Goal: Find specific page/section: Find specific page/section

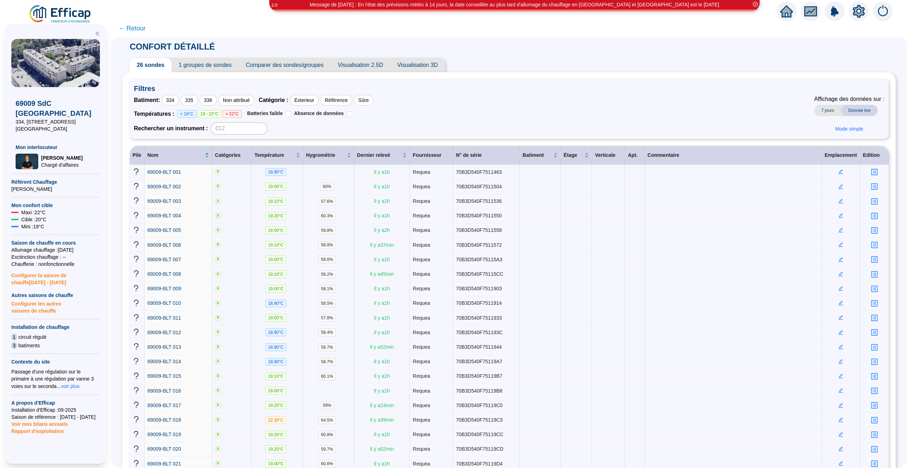
click at [140, 27] on span "← Retour" at bounding box center [131, 28] width 27 height 10
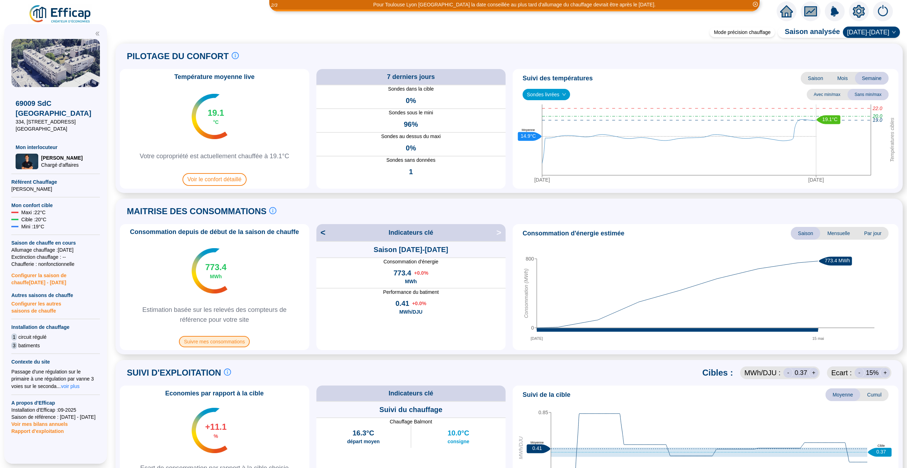
click at [224, 343] on span "Suivre mes consommations" at bounding box center [214, 341] width 71 height 11
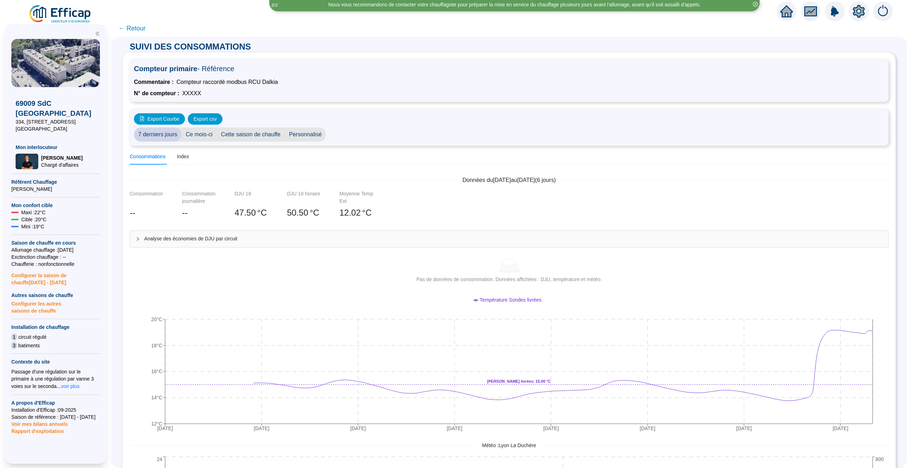
click at [135, 27] on span "← Retour" at bounding box center [131, 28] width 27 height 10
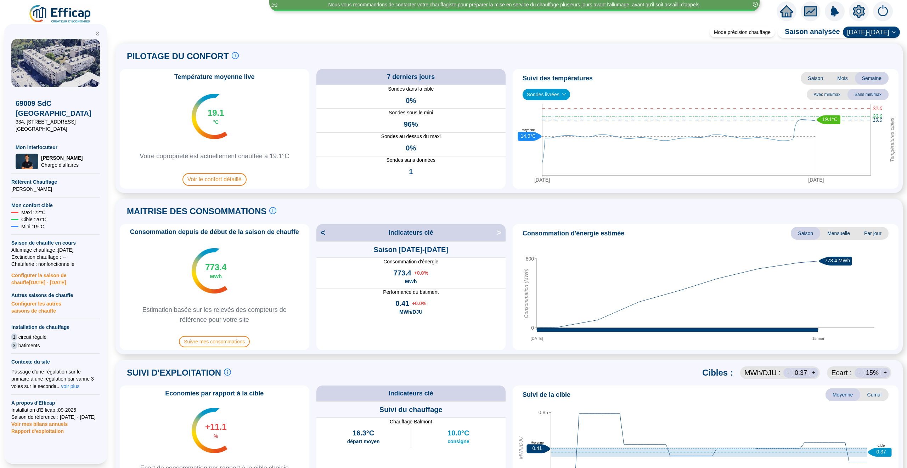
click at [783, 17] on icon "home" at bounding box center [786, 11] width 13 height 13
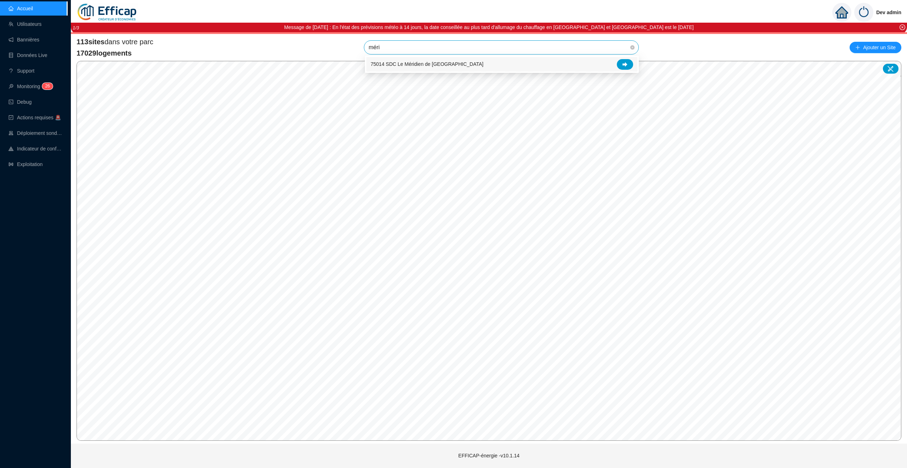
type input "mérid"
click at [626, 58] on div "75014 SDC Le Méridien de [GEOGRAPHIC_DATA]" at bounding box center [501, 64] width 271 height 15
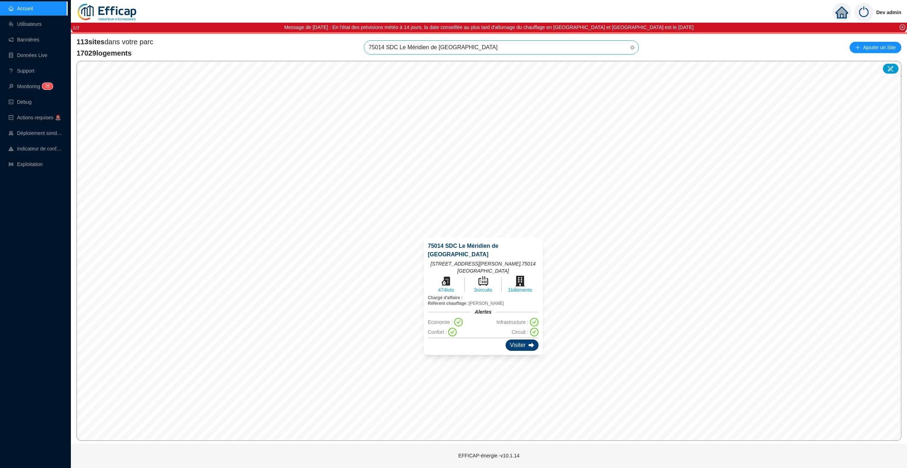
click at [528, 343] on icon at bounding box center [531, 345] width 6 height 5
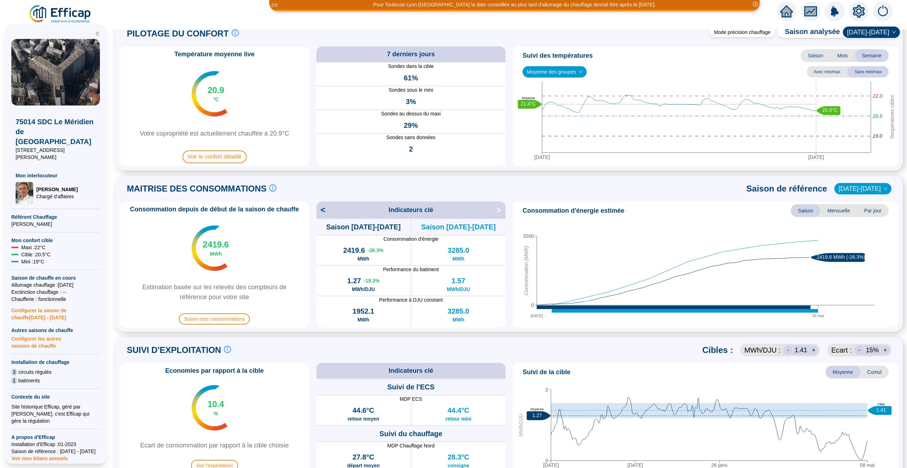
scroll to position [38, 0]
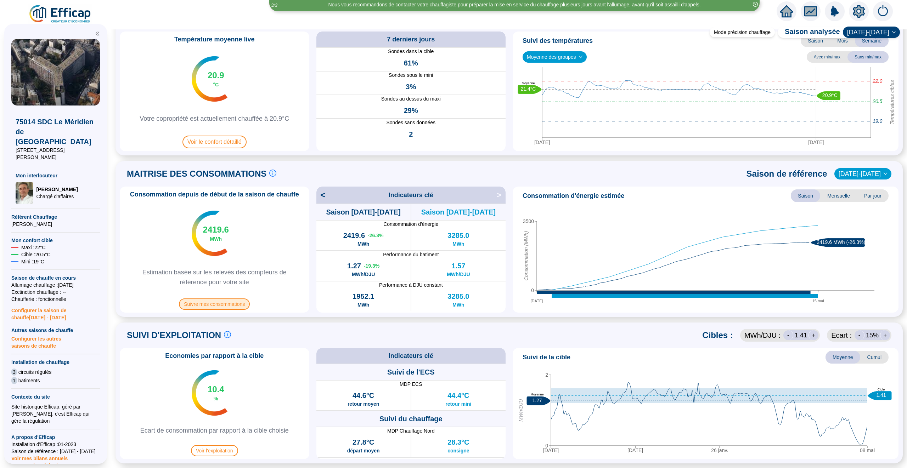
click at [225, 304] on span "Suivre mes consommations" at bounding box center [214, 304] width 71 height 11
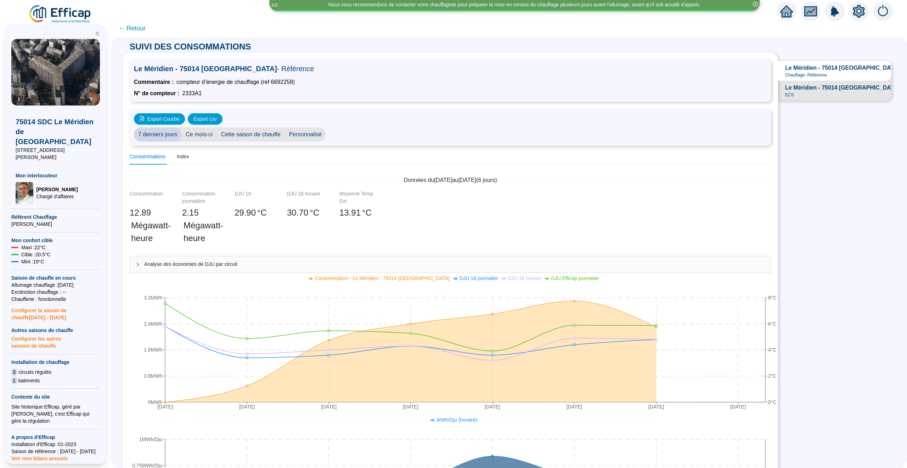
click at [141, 30] on span "← Retour" at bounding box center [131, 28] width 27 height 10
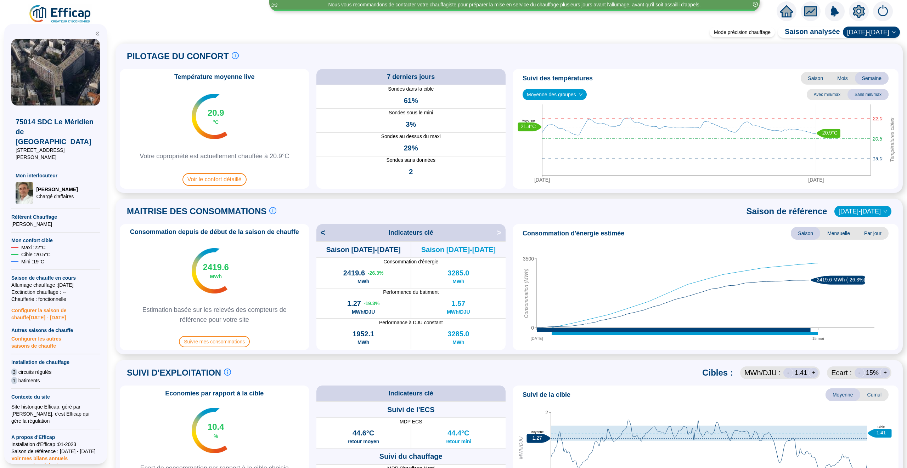
click at [783, 16] on icon "home" at bounding box center [786, 11] width 13 height 10
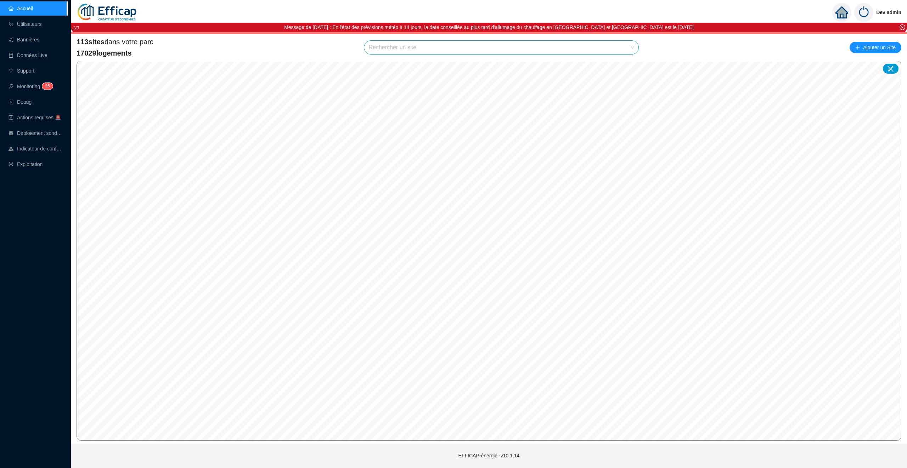
click at [386, 48] on input "search" at bounding box center [497, 47] width 259 height 13
type input "reb"
click at [619, 66] on div at bounding box center [625, 64] width 16 height 11
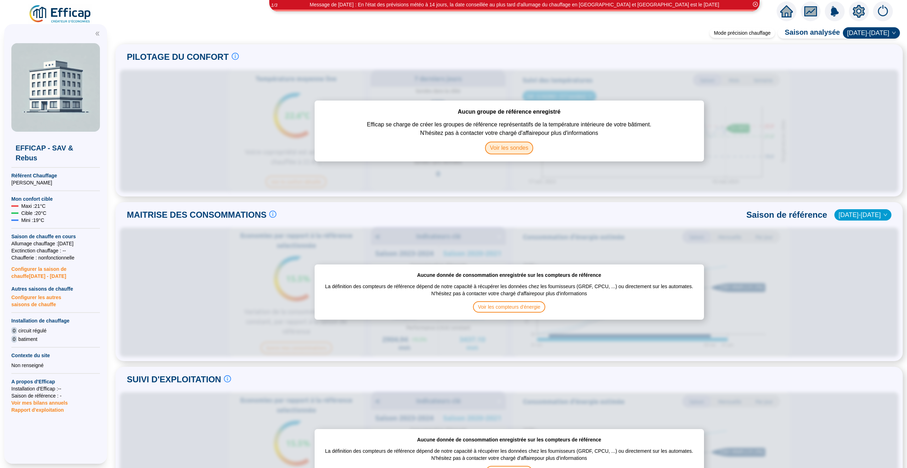
click at [515, 147] on span "Voir les sondes" at bounding box center [509, 148] width 49 height 13
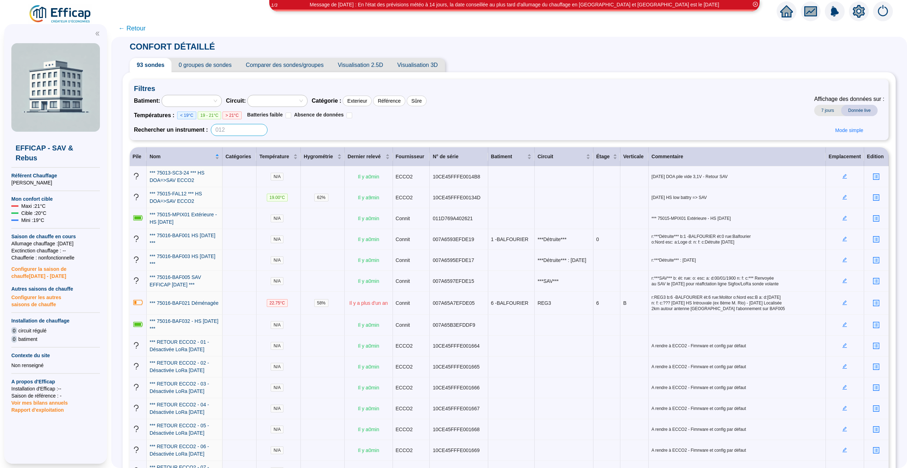
click at [231, 131] on input at bounding box center [239, 130] width 57 height 12
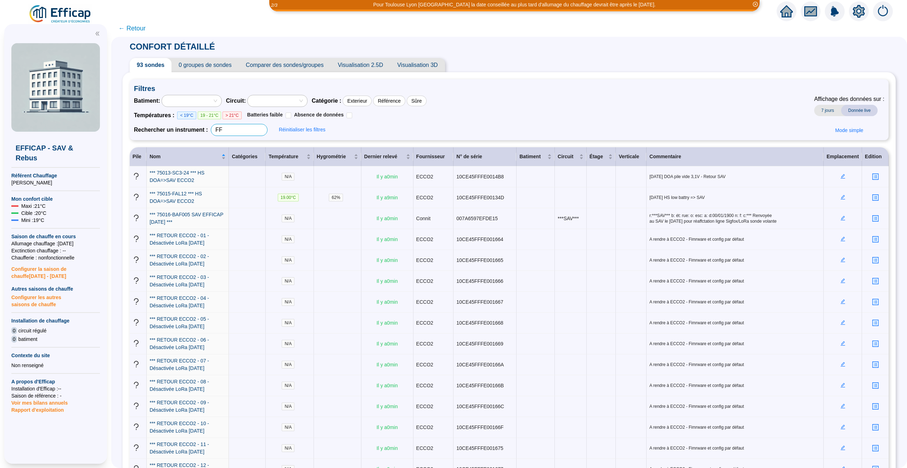
type input "F"
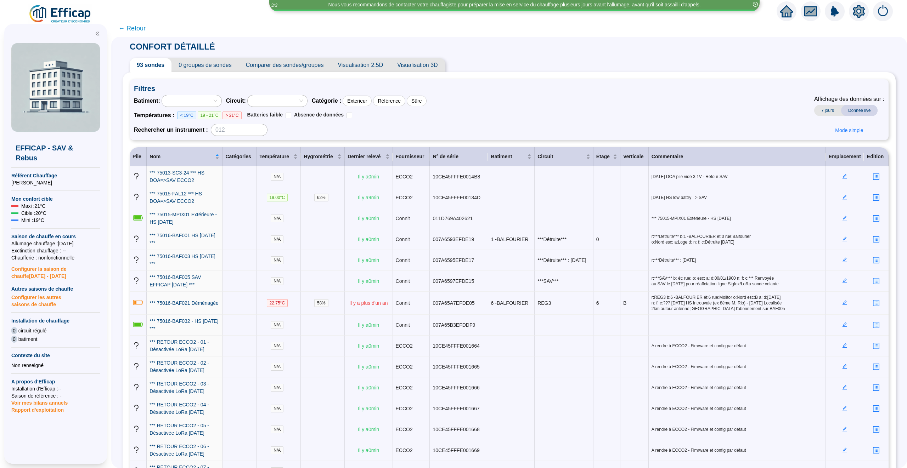
click at [137, 27] on span "← Retour" at bounding box center [131, 28] width 27 height 10
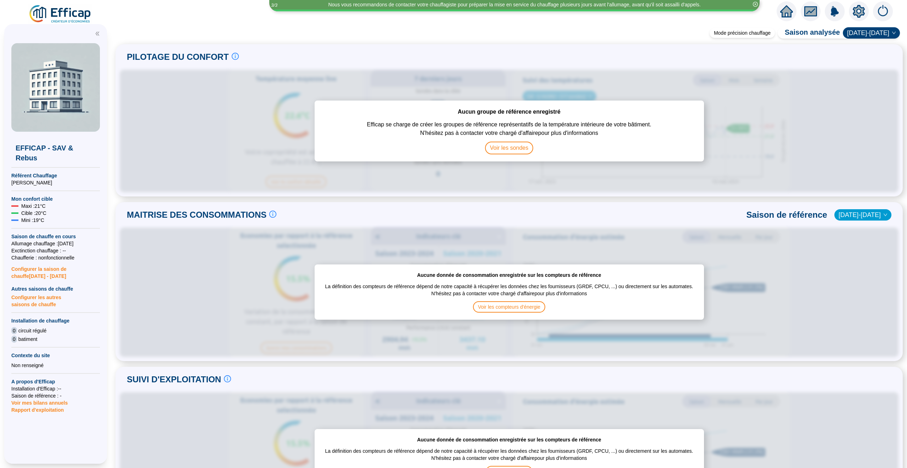
click at [50, 13] on img at bounding box center [60, 14] width 64 height 20
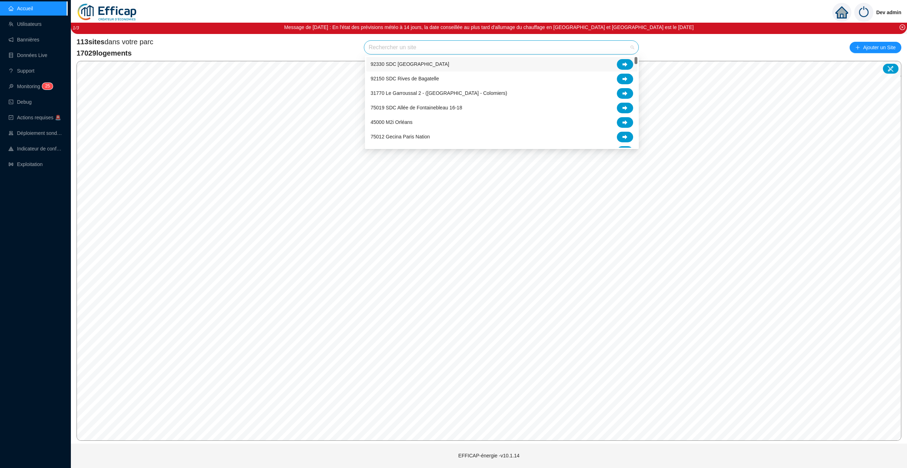
click at [384, 49] on input "search" at bounding box center [497, 47] width 259 height 13
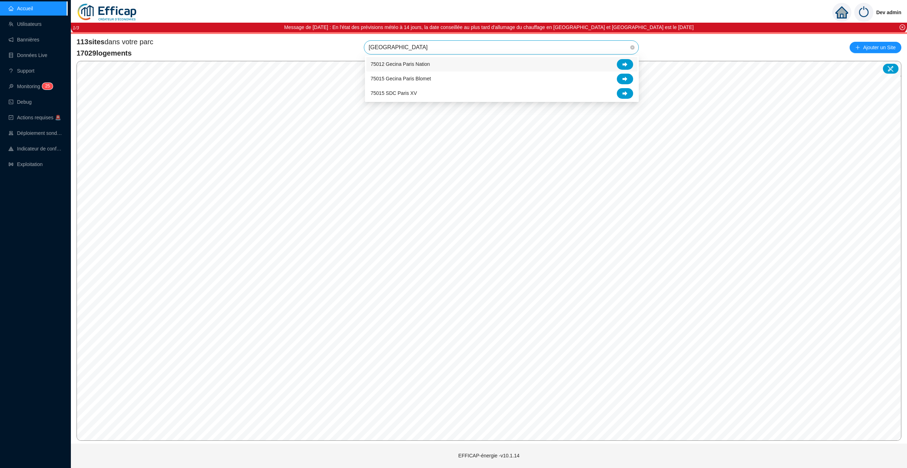
type input "paris x"
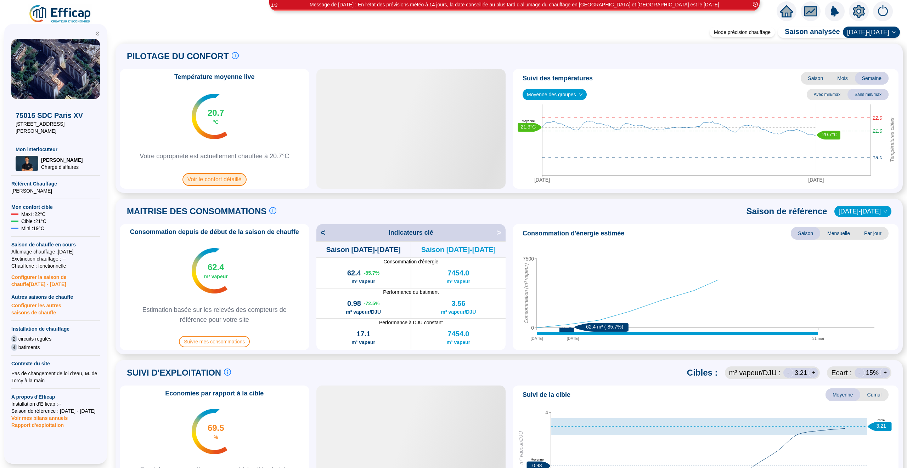
click at [213, 179] on span "Voir le confort détaillé" at bounding box center [214, 179] width 64 height 13
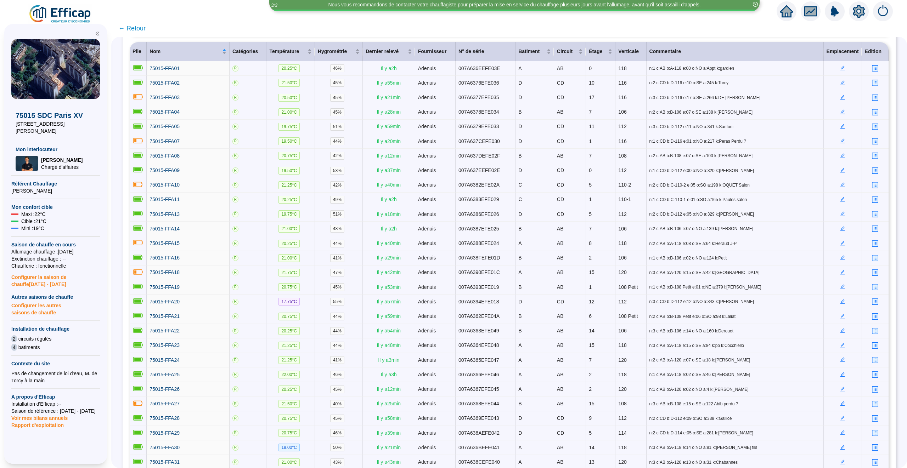
scroll to position [168, 0]
